Goal: Obtain resource: Download file/media

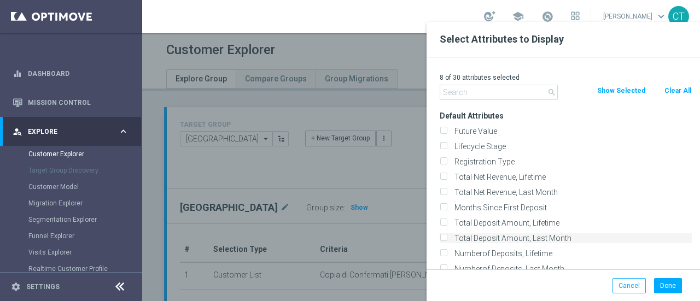
scroll to position [339, 0]
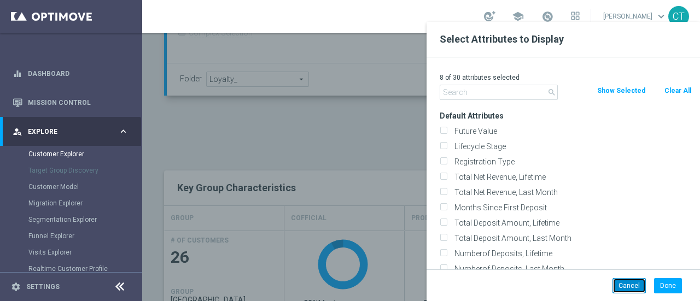
click at [626, 284] on button "Cancel" at bounding box center [628, 285] width 33 height 15
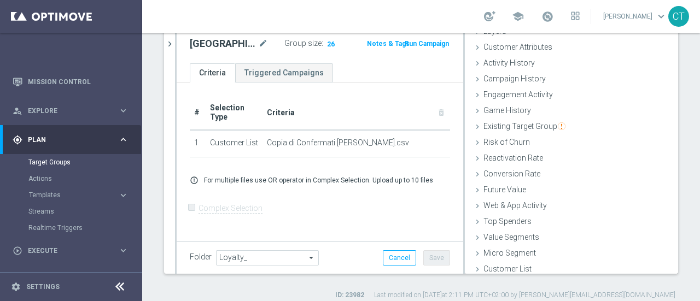
scroll to position [50, 0]
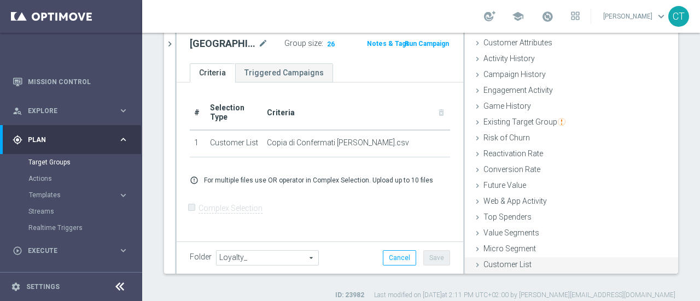
click at [495, 260] on span "Customer List" at bounding box center [507, 264] width 48 height 9
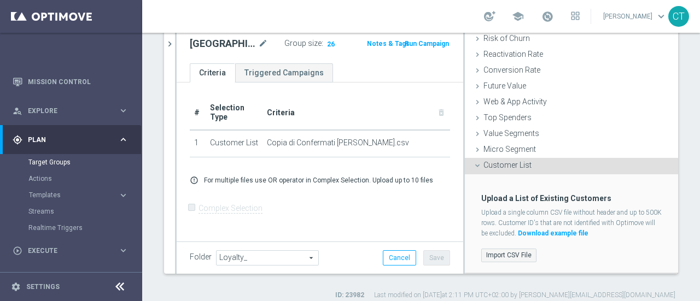
click at [502, 250] on label "Import CSV File" at bounding box center [508, 256] width 55 height 14
click at [0, 0] on input "Import CSV File" at bounding box center [0, 0] width 0 height 0
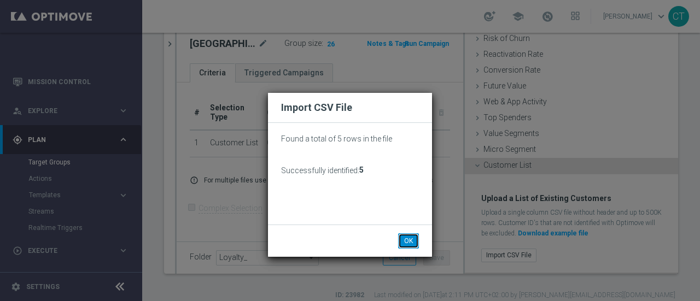
click at [412, 237] on button "OK" at bounding box center [408, 240] width 21 height 15
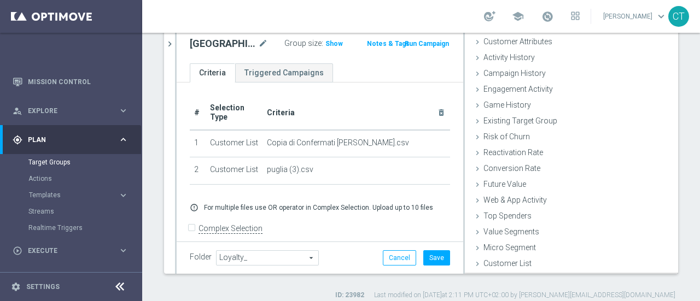
scroll to position [50, 0]
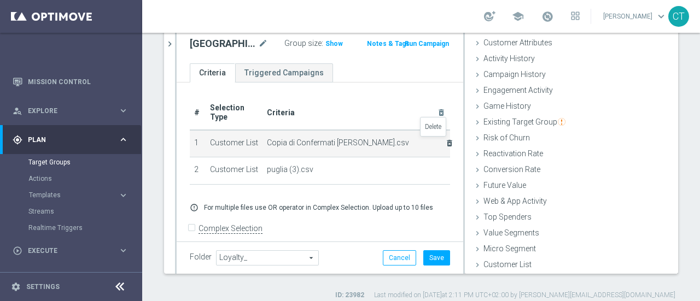
click at [445, 142] on icon "delete_forever" at bounding box center [449, 143] width 9 height 9
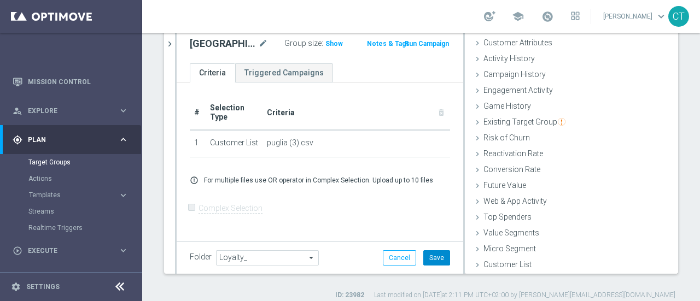
click at [435, 257] on button "Save" at bounding box center [436, 257] width 27 height 15
click at [325, 44] on span "Show" at bounding box center [333, 44] width 17 height 8
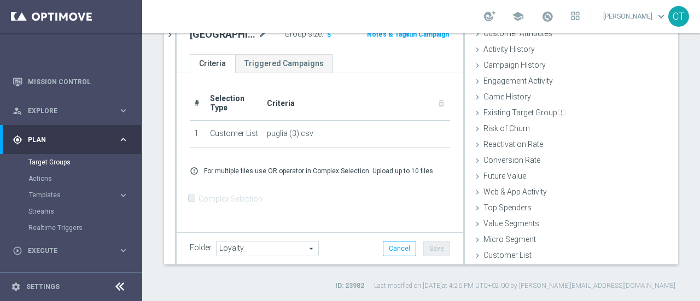
scroll to position [44, 0]
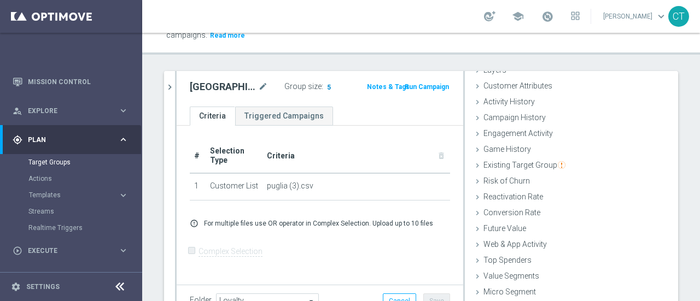
click at [326, 86] on span "5" at bounding box center [329, 88] width 6 height 10
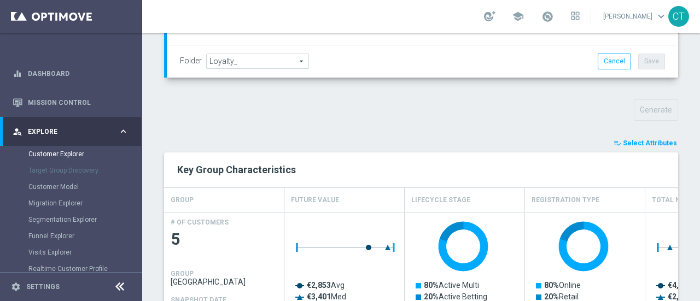
scroll to position [382, 0]
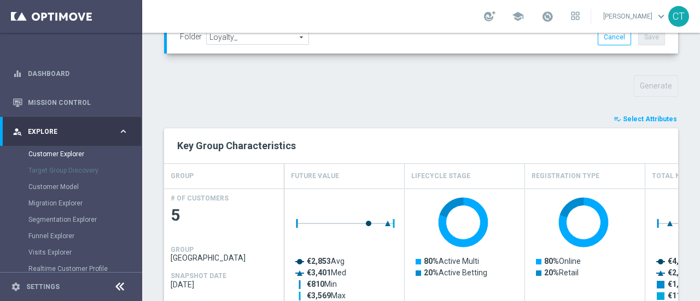
click at [634, 115] on span "Select Attributes" at bounding box center [650, 119] width 54 height 8
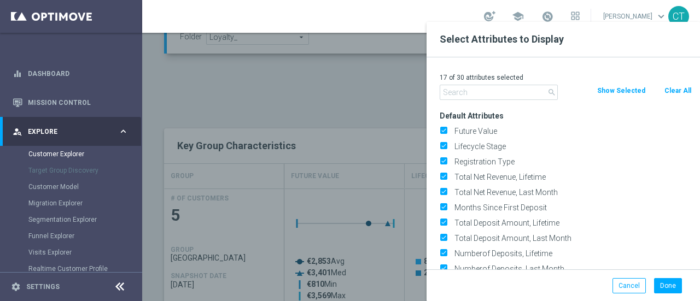
click at [675, 91] on button "Clear All" at bounding box center [677, 91] width 29 height 12
checkbox input "false"
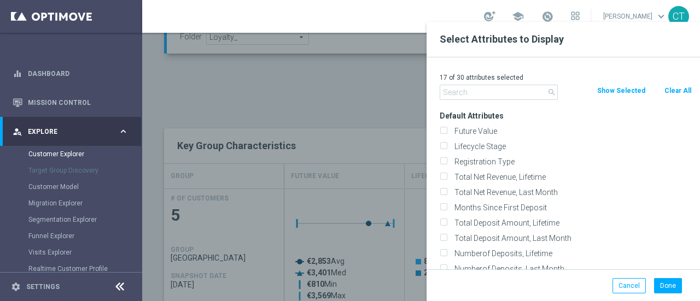
checkbox input "false"
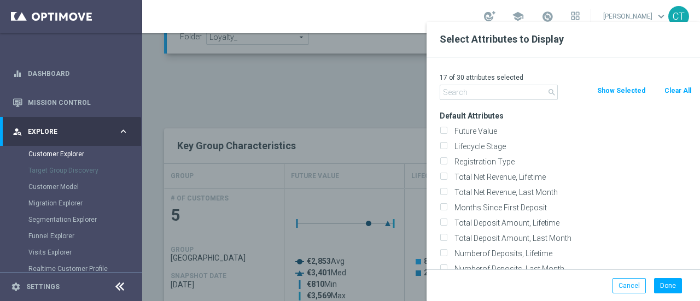
checkbox input "false"
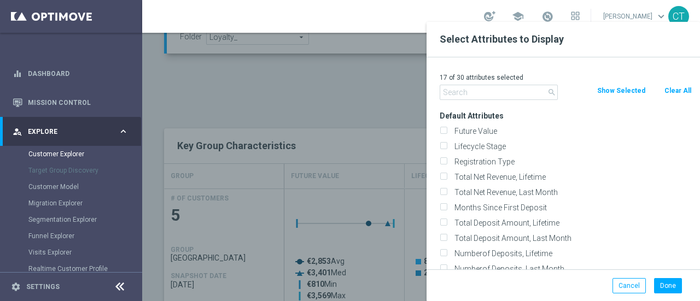
checkbox input "false"
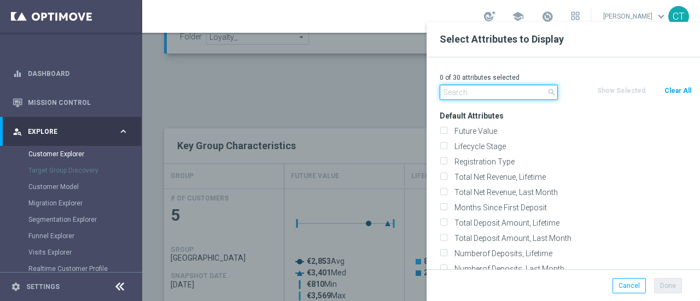
click at [515, 87] on input "text" at bounding box center [499, 92] width 118 height 15
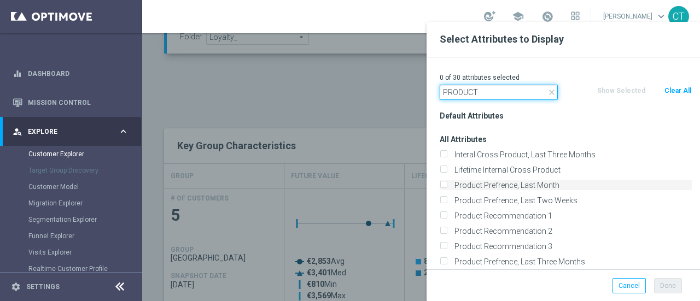
type input "PRODUCT"
click at [442, 183] on input "Product Prefrence, Last Month" at bounding box center [443, 186] width 7 height 7
checkbox input "true"
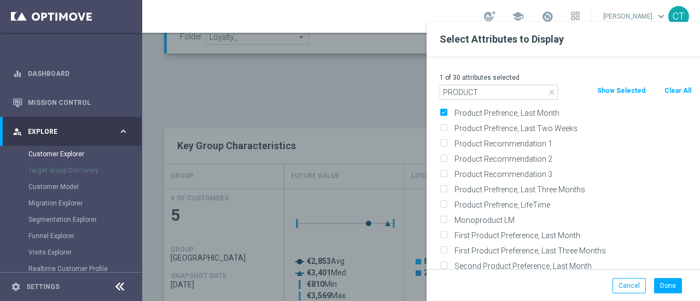
scroll to position [73, 0]
click at [444, 189] on input "Product Prefrence, Last Three Months" at bounding box center [443, 189] width 7 height 7
checkbox input "true"
click at [443, 203] on input "Product Prefrence, LifeTime" at bounding box center [443, 205] width 7 height 7
checkbox input "true"
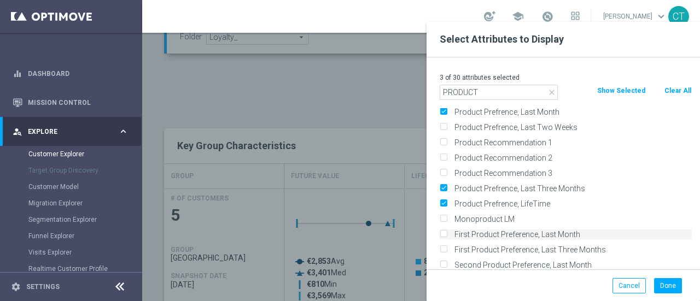
click at [443, 235] on input "First Product Preference, Last Month" at bounding box center [443, 235] width 7 height 7
checkbox input "true"
click at [443, 251] on input "First Product Preference, Last Three Months" at bounding box center [443, 251] width 7 height 7
checkbox input "true"
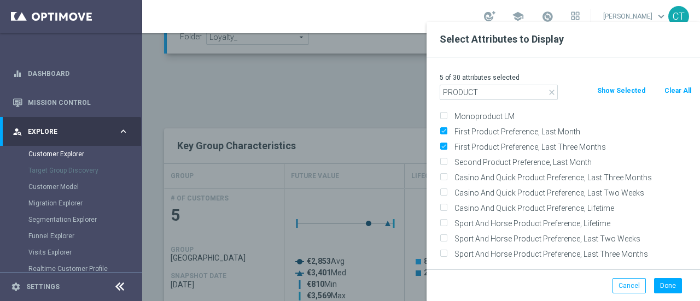
scroll to position [0, 0]
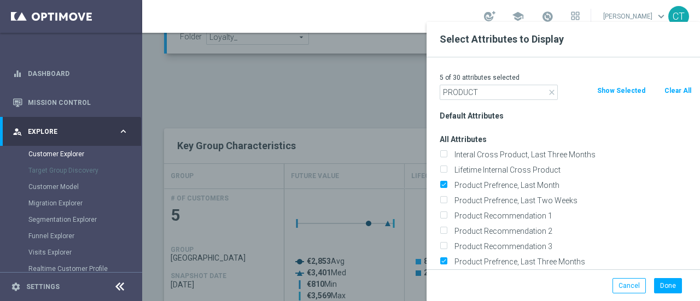
click at [550, 91] on icon "close" at bounding box center [551, 92] width 9 height 9
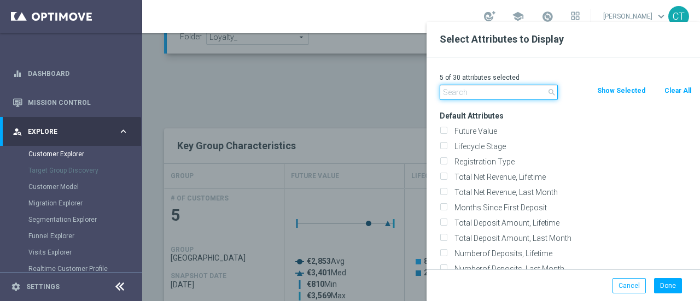
click at [507, 89] on input "text" at bounding box center [499, 92] width 118 height 15
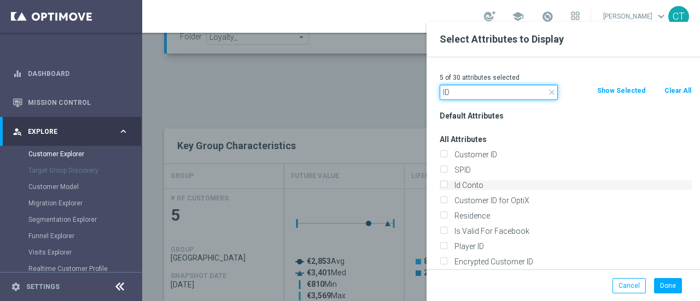
type input "ID"
click at [442, 185] on input "Id Conto" at bounding box center [443, 186] width 7 height 7
checkbox input "true"
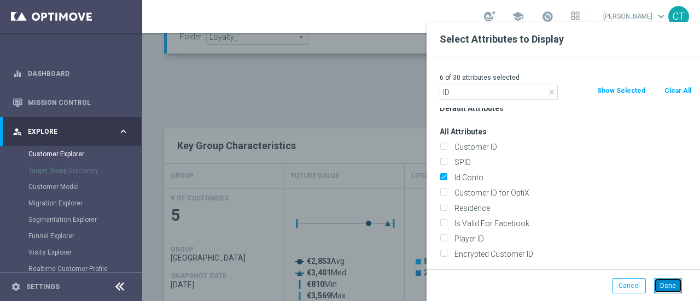
click at [667, 283] on button "Done" at bounding box center [668, 285] width 28 height 15
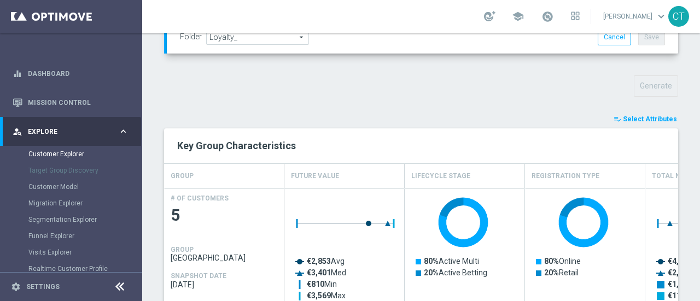
type input "Search"
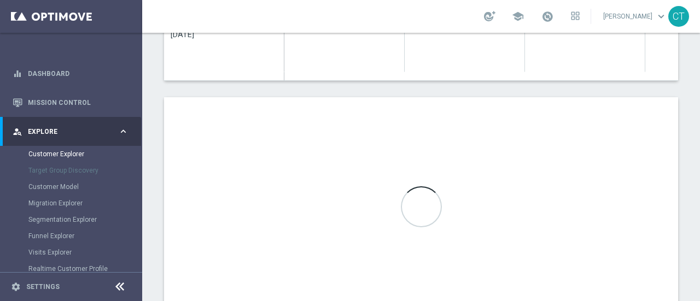
scroll to position [636, 0]
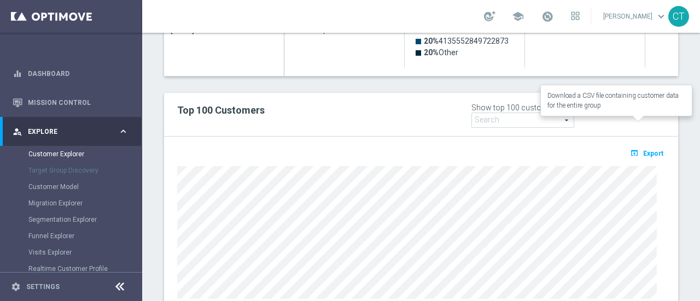
click at [643, 150] on span "Export" at bounding box center [653, 154] width 20 height 8
